Goal: Task Accomplishment & Management: Manage account settings

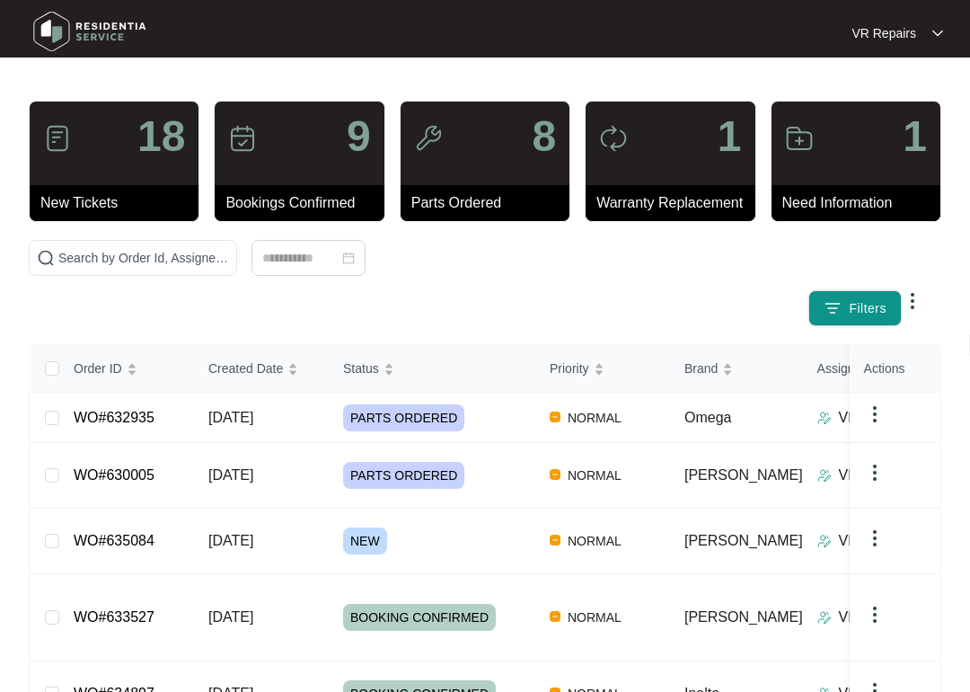
scroll to position [190, 0]
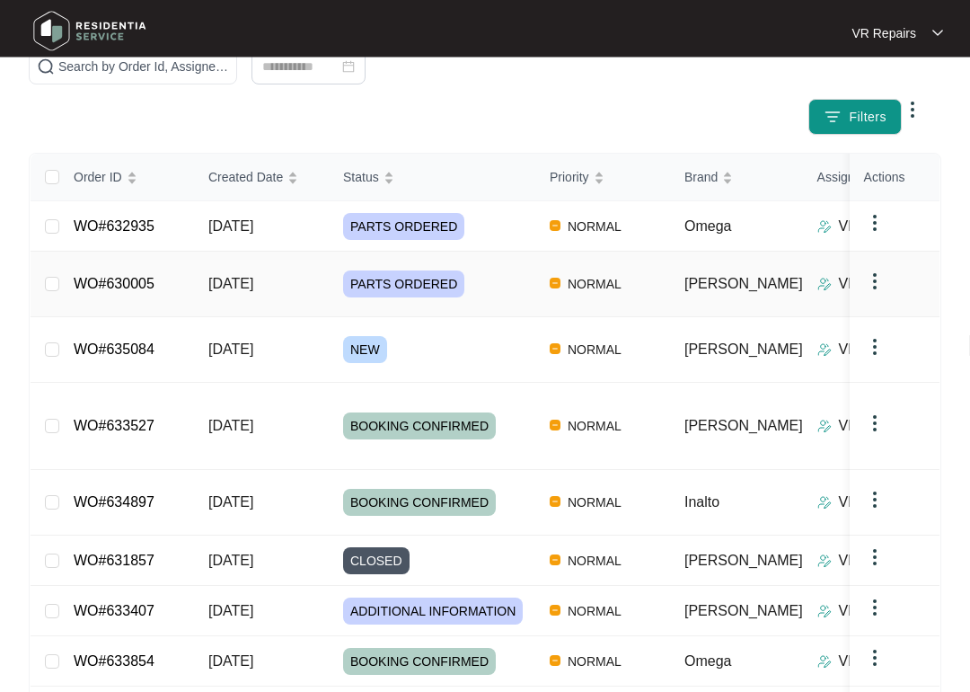
click at [148, 277] on link "WO#630005" at bounding box center [114, 284] width 81 height 15
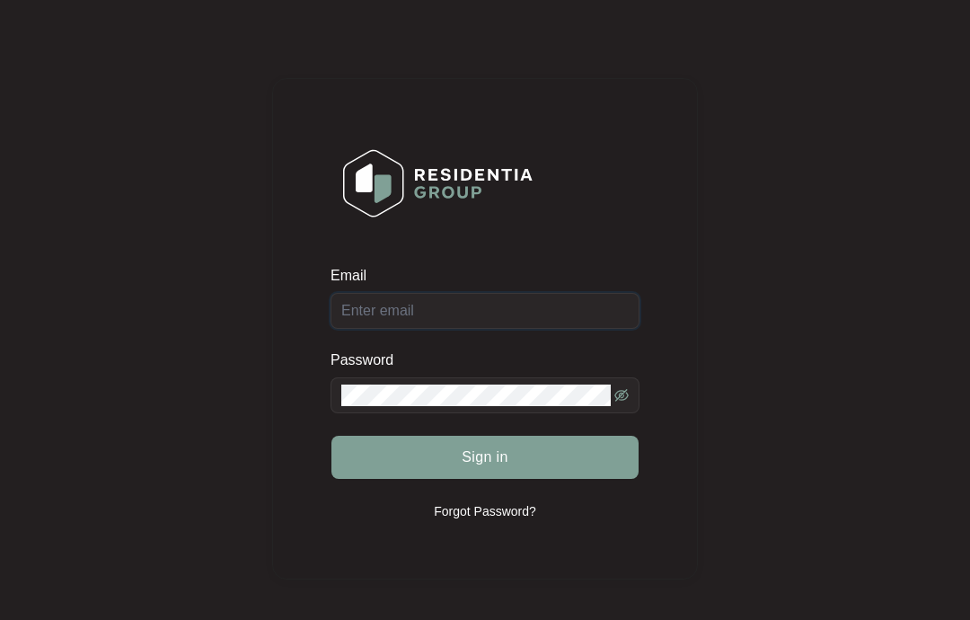
click at [500, 299] on input "Email" at bounding box center [485, 311] width 309 height 36
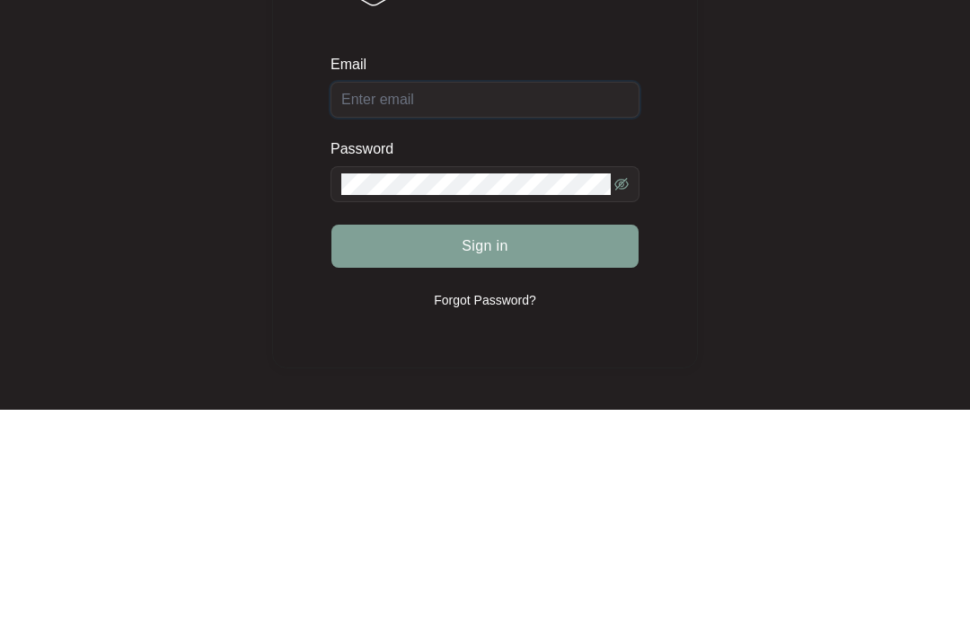
type input "[EMAIL_ADDRESS][DOMAIN_NAME]"
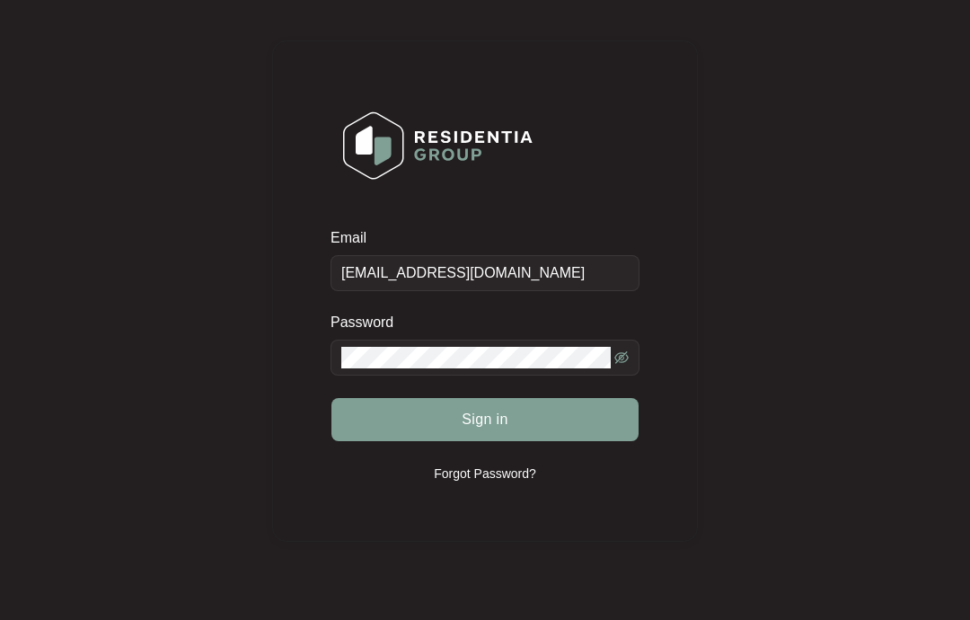
click at [550, 423] on button "Sign in" at bounding box center [485, 419] width 307 height 43
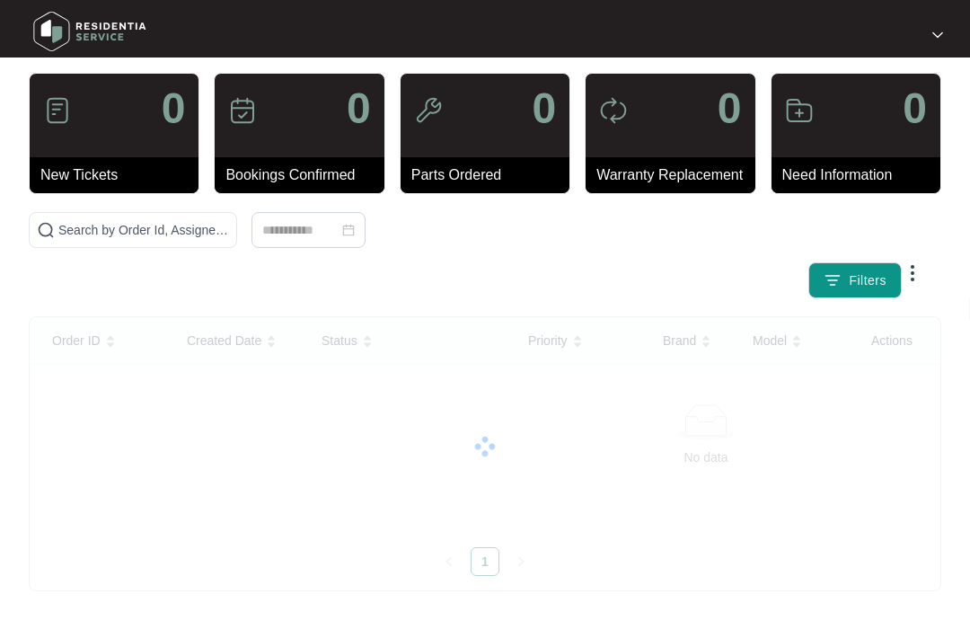
scroll to position [2, 0]
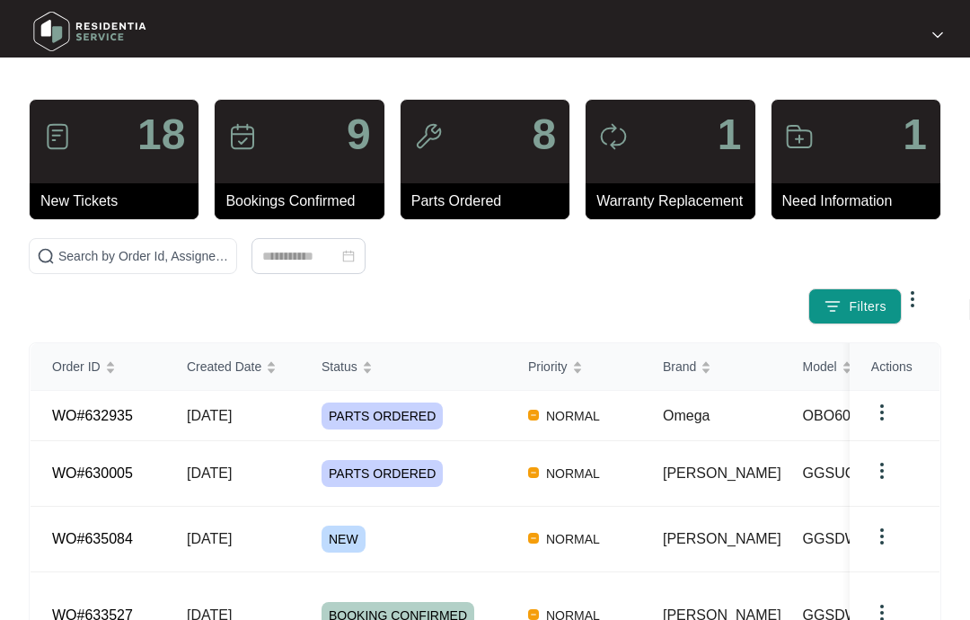
click at [133, 412] on link "WO#632935" at bounding box center [92, 415] width 81 height 15
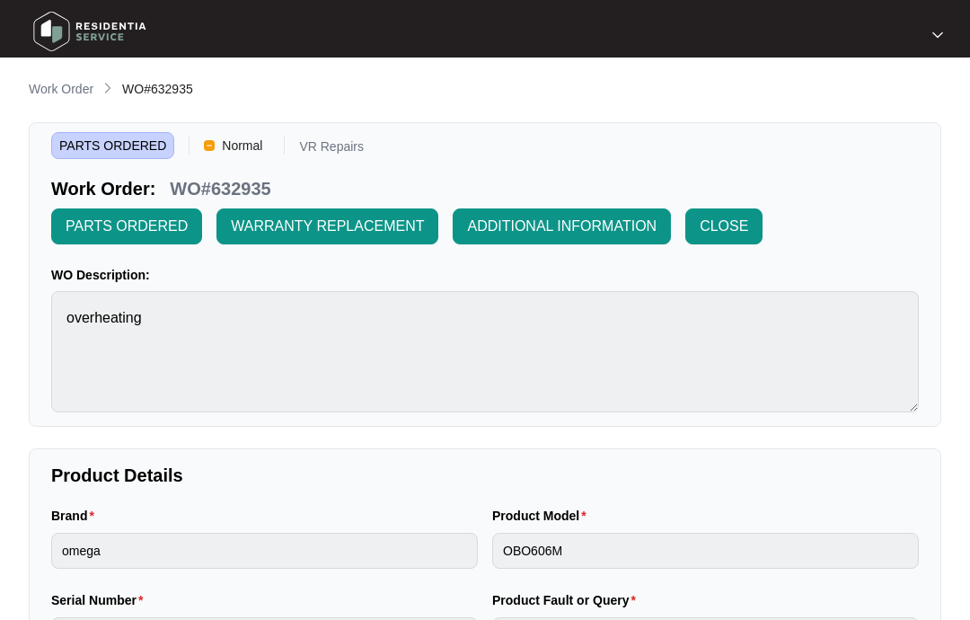
click at [69, 86] on p "Work Order" at bounding box center [61, 89] width 65 height 18
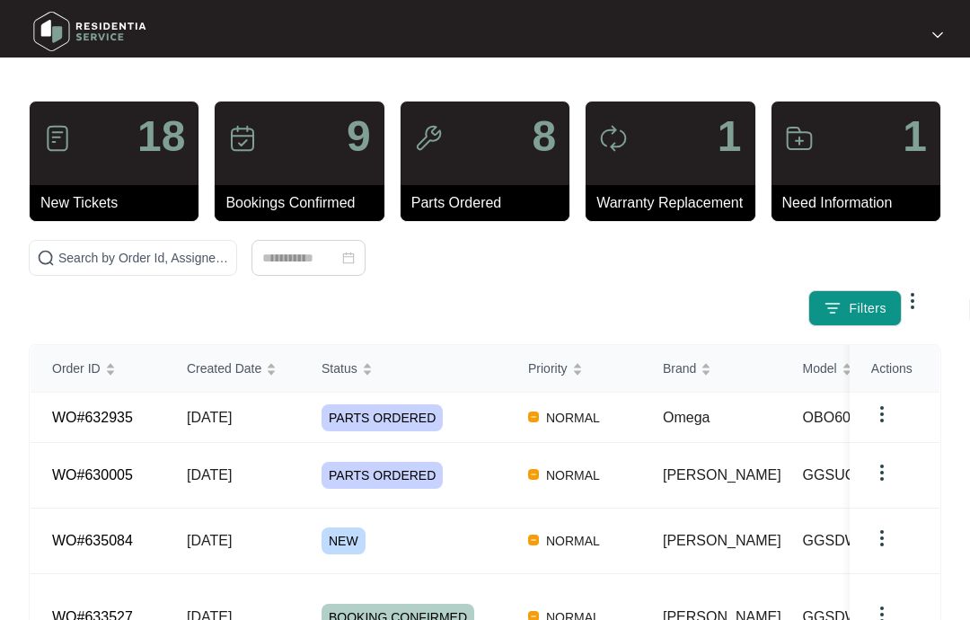
click at [142, 456] on td "WO#630005" at bounding box center [98, 476] width 135 height 66
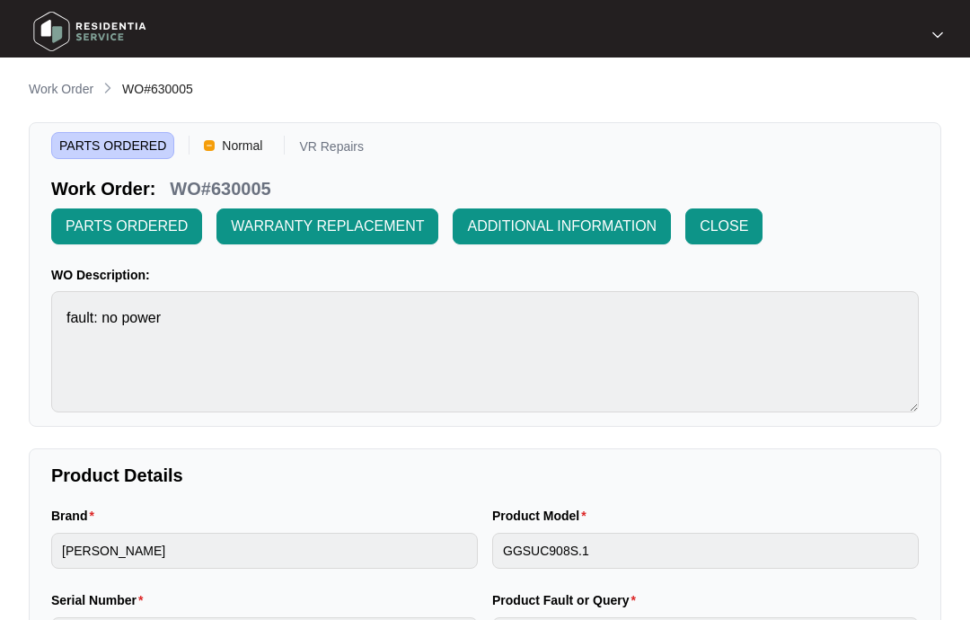
click at [68, 86] on p "Work Order" at bounding box center [61, 89] width 65 height 18
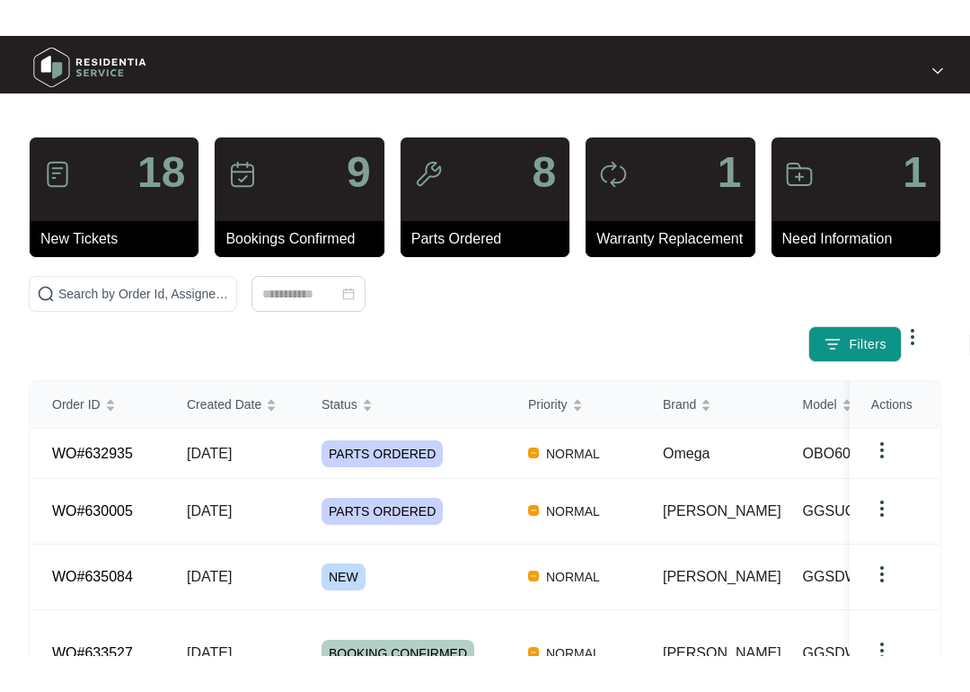
scroll to position [99, 0]
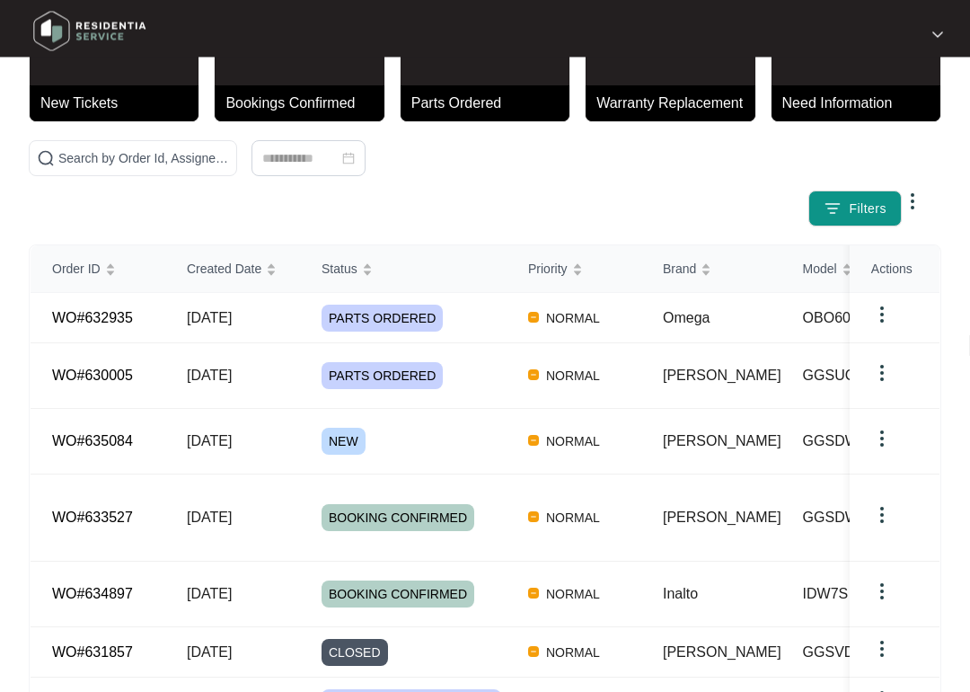
click at [133, 434] on link "WO#635084" at bounding box center [92, 441] width 81 height 15
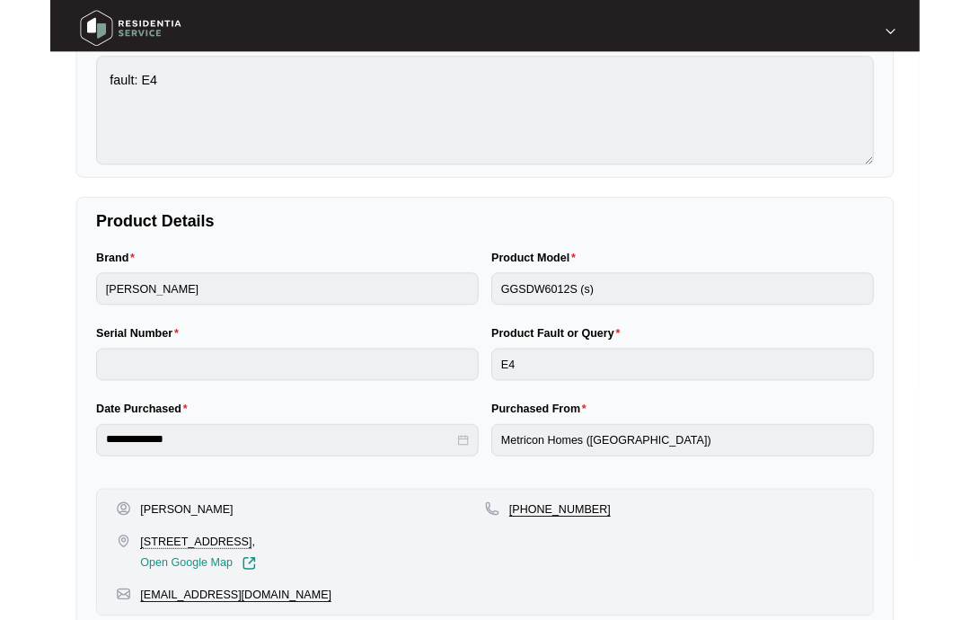
scroll to position [257, 0]
